Goal: Task Accomplishment & Management: Use online tool/utility

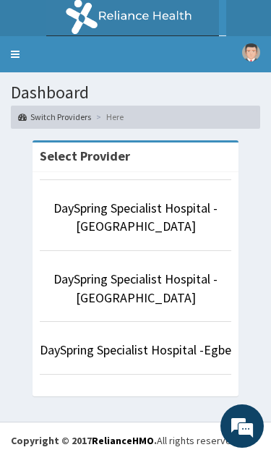
click at [171, 213] on link "DaySpring Specialist Hospital - Ikotun" at bounding box center [135, 216] width 164 height 35
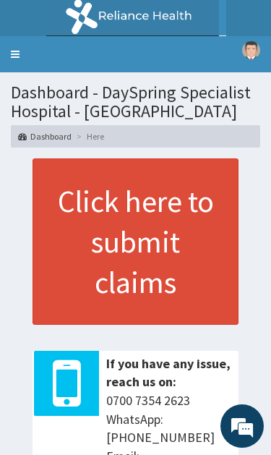
click at [15, 48] on link "Toggle navigation" at bounding box center [15, 54] width 30 height 36
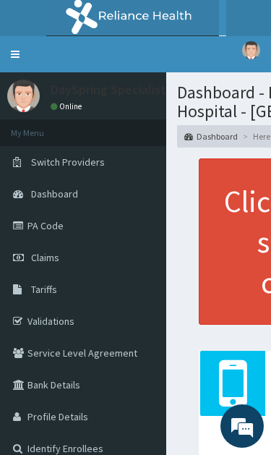
click at [52, 242] on link "Claims" at bounding box center [83, 257] width 166 height 32
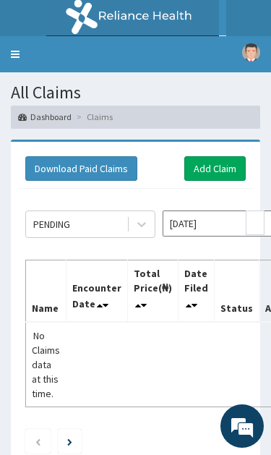
click at [27, 52] on link "Toggle navigation" at bounding box center [15, 54] width 30 height 36
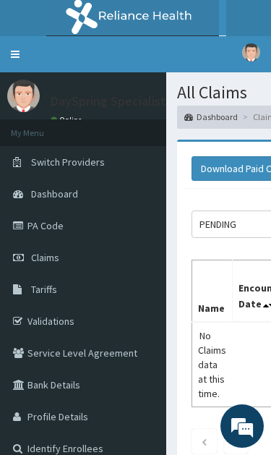
click at [46, 232] on link "PA Code" at bounding box center [83, 226] width 166 height 32
